Goal: Transaction & Acquisition: Purchase product/service

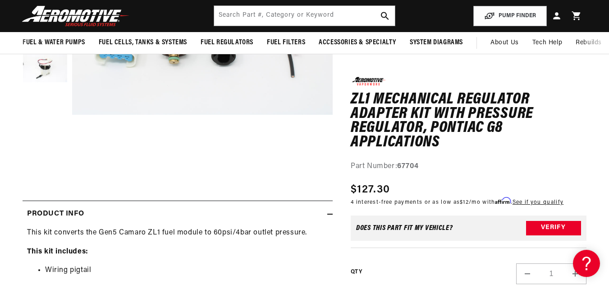
scroll to position [178, 0]
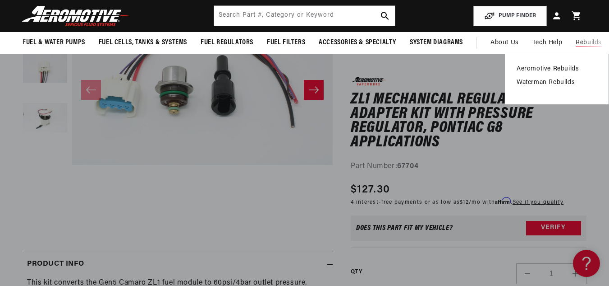
drag, startPoint x: 607, startPoint y: 51, endPoint x: 606, endPoint y: 41, distance: 10.5
click at [606, 41] on summary "Rebuilds" at bounding box center [589, 43] width 40 height 22
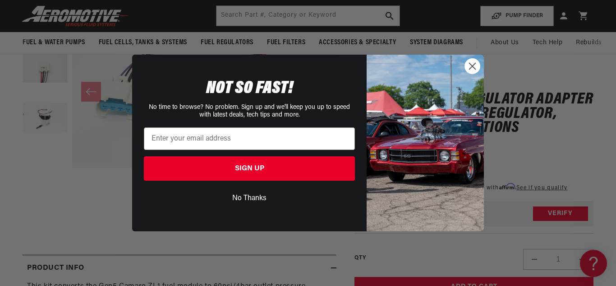
click at [252, 197] on button "No Thanks" at bounding box center [249, 197] width 211 height 17
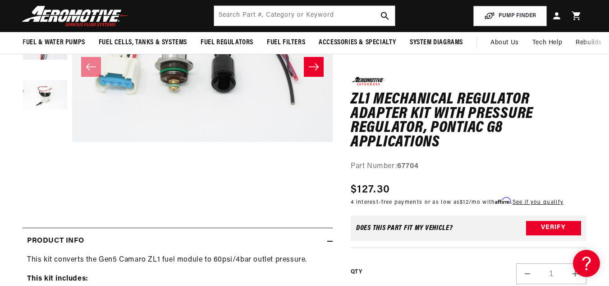
scroll to position [55, 0]
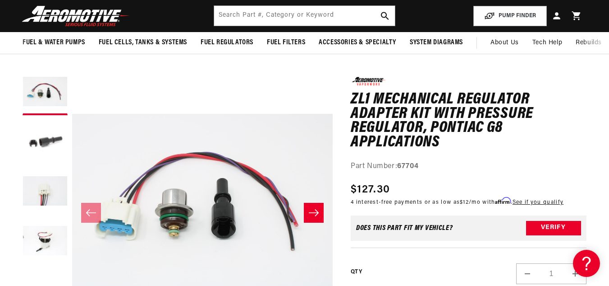
click at [314, 212] on icon "Slide right" at bounding box center [314, 212] width 11 height 9
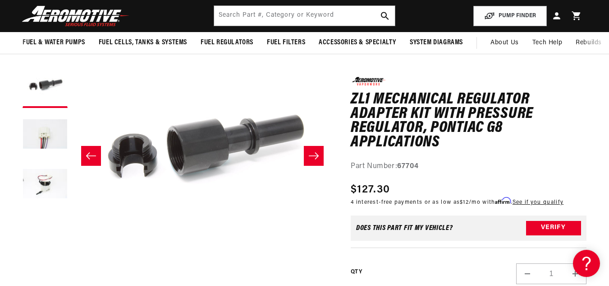
scroll to position [111, 0]
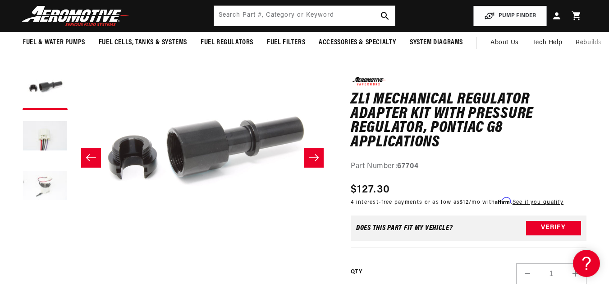
click at [50, 194] on button "Load image 4 in gallery view" at bounding box center [45, 186] width 45 height 45
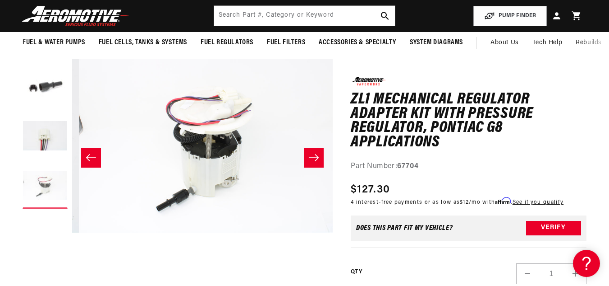
scroll to position [0, 782]
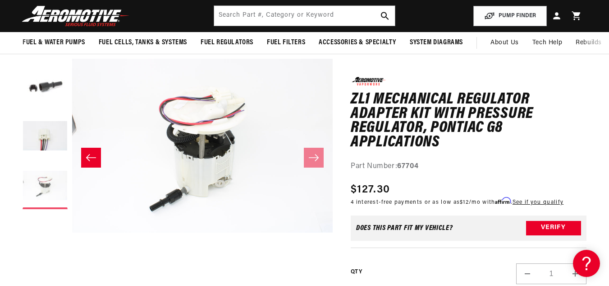
click at [50, 194] on button "Load image 4 in gallery view" at bounding box center [45, 186] width 45 height 45
click at [41, 146] on button "Load image 3 in gallery view" at bounding box center [45, 136] width 45 height 45
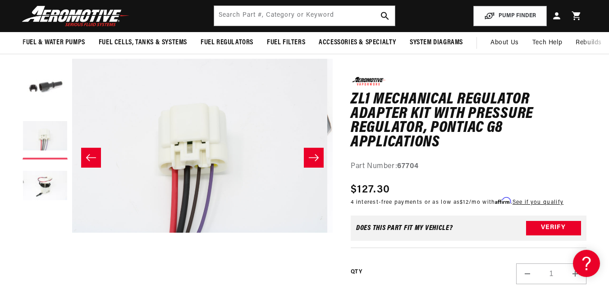
scroll to position [0, 522]
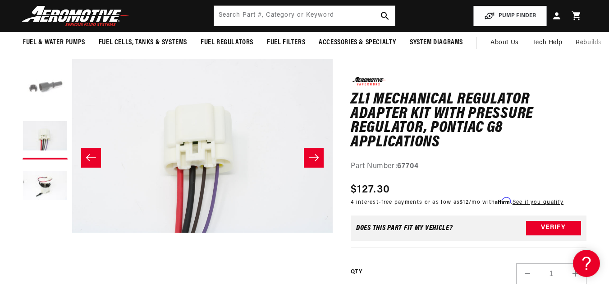
click at [36, 89] on button "Load image 2 in gallery view" at bounding box center [45, 87] width 45 height 45
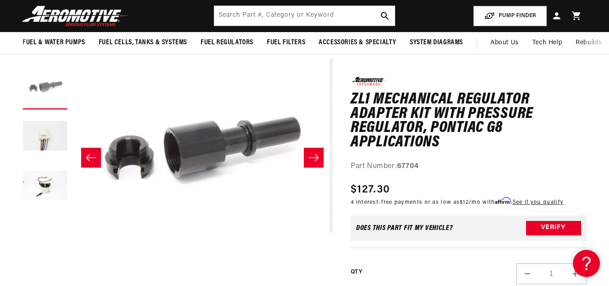
scroll to position [0, 261]
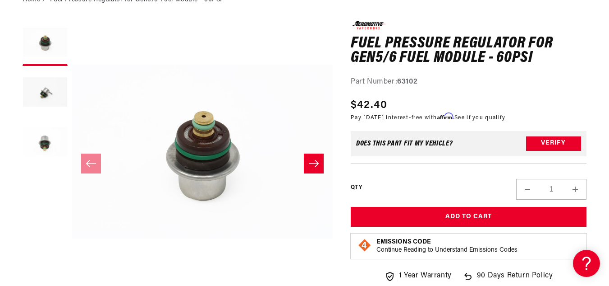
click at [609, 59] on html "Skip to content Your cart Your cart is empty Loading... You may also like Subto…" at bounding box center [304, 38] width 609 height 286
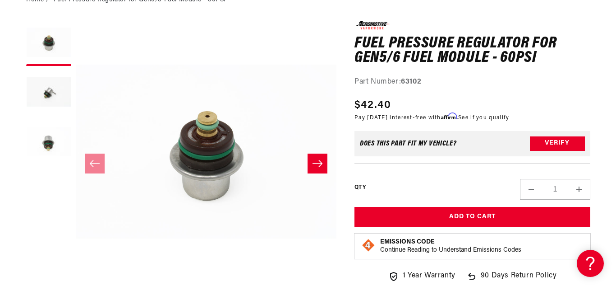
scroll to position [119, 0]
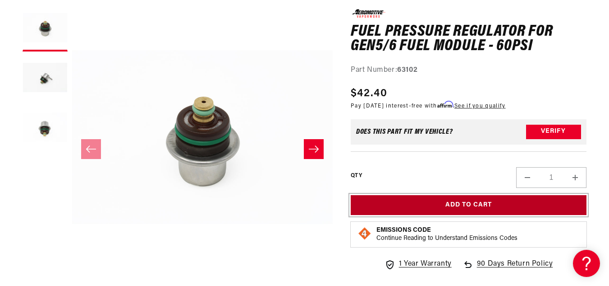
click at [453, 202] on button "Add to Cart" at bounding box center [469, 204] width 236 height 20
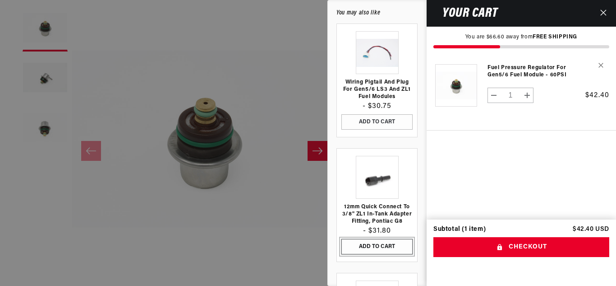
click at [372, 245] on button "ADD TO CART" at bounding box center [377, 246] width 71 height 15
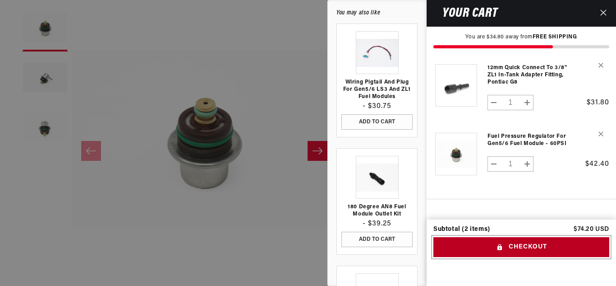
click at [519, 245] on button "Checkout" at bounding box center [522, 247] width 176 height 20
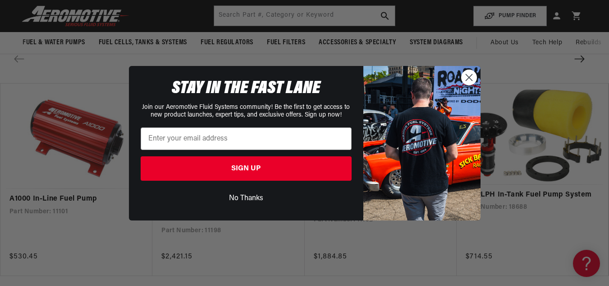
scroll to position [1034, 0]
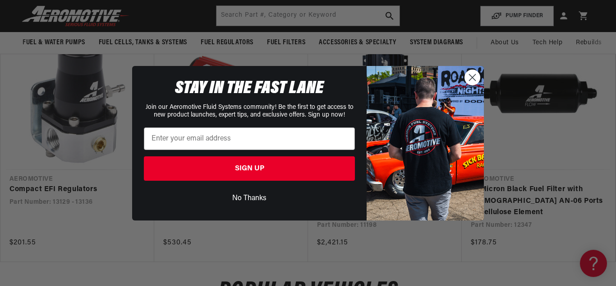
click at [473, 79] on circle "Close dialog" at bounding box center [472, 76] width 15 height 15
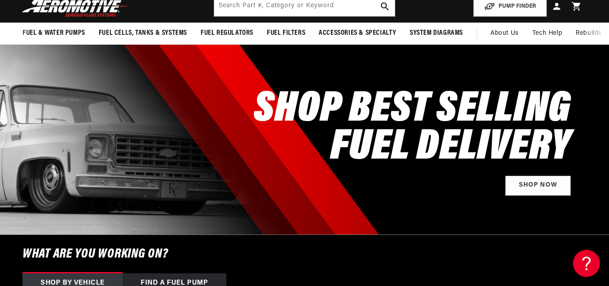
scroll to position [0, 0]
